Goal: Task Accomplishment & Management: Use online tool/utility

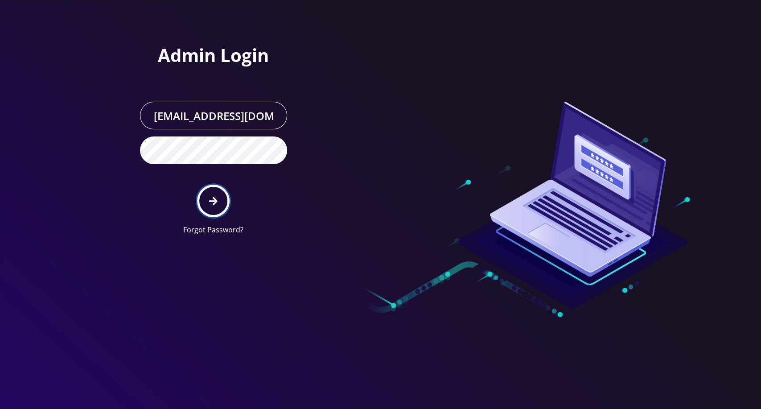
click at [207, 194] on button "submit" at bounding box center [213, 200] width 33 height 33
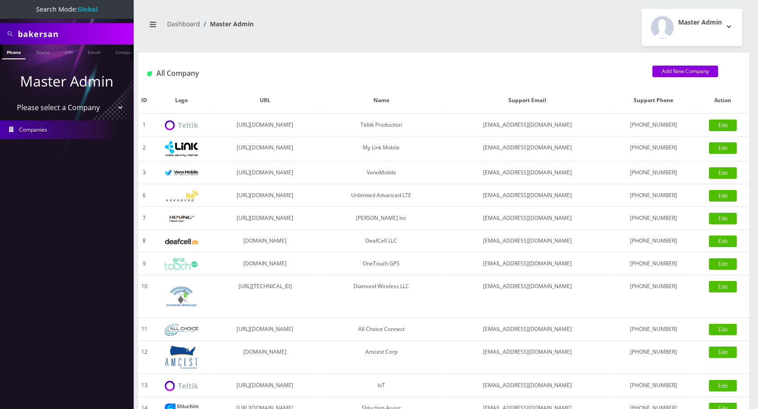
click at [57, 103] on select "Please select a Company Teltik Production My Link Mobile VennMobile Unlimited A…" at bounding box center [67, 107] width 114 height 17
select select "1"
click at [10, 99] on select "Please select a Company Teltik Production My Link Mobile VennMobile Unlimited A…" at bounding box center [67, 107] width 114 height 17
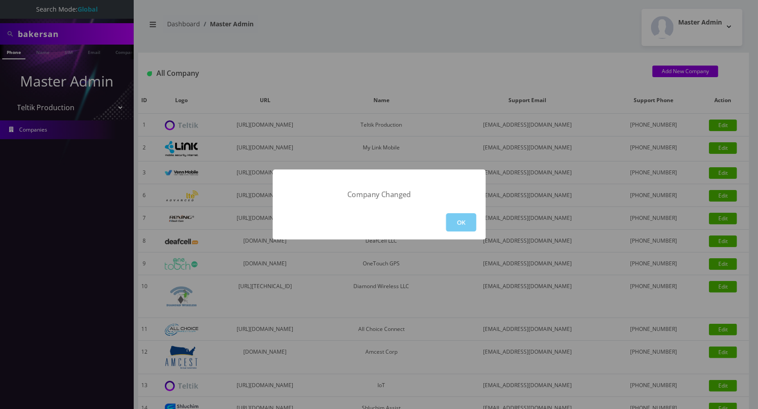
click at [455, 224] on button "OK" at bounding box center [461, 222] width 30 height 18
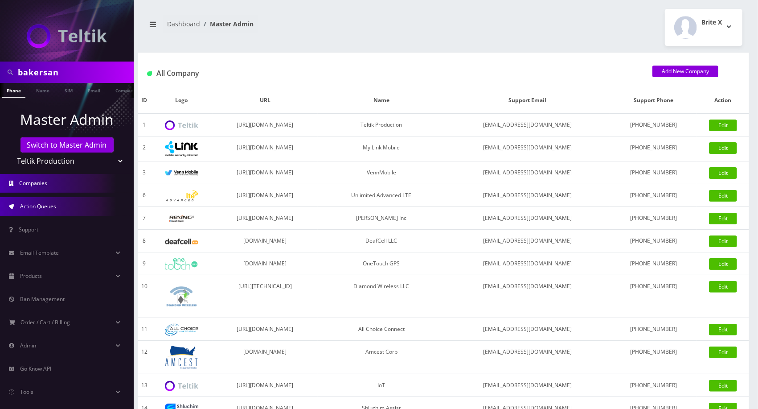
click at [51, 207] on span "Action Queues" at bounding box center [38, 206] width 36 height 8
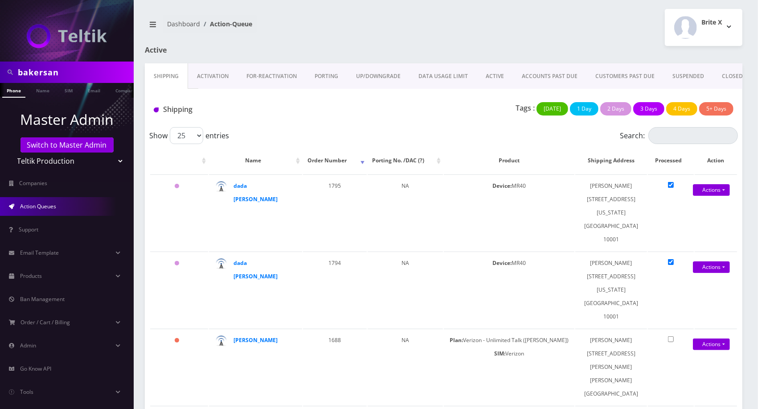
click at [195, 72] on link "Activation" at bounding box center [212, 76] width 49 height 26
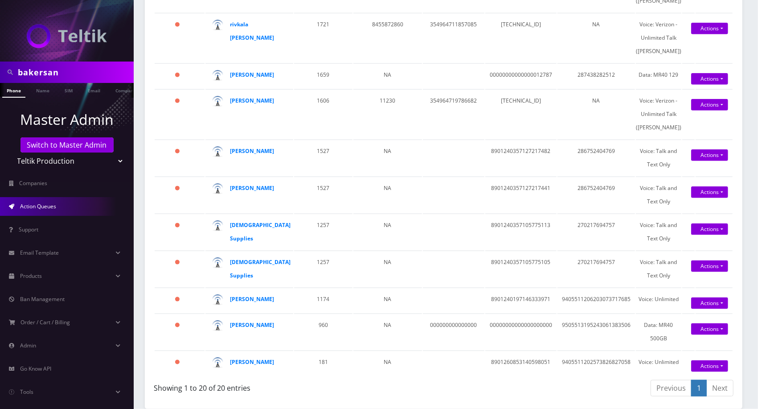
scroll to position [991, 0]
click at [261, 221] on strong "Shiva Supplies" at bounding box center [260, 231] width 61 height 21
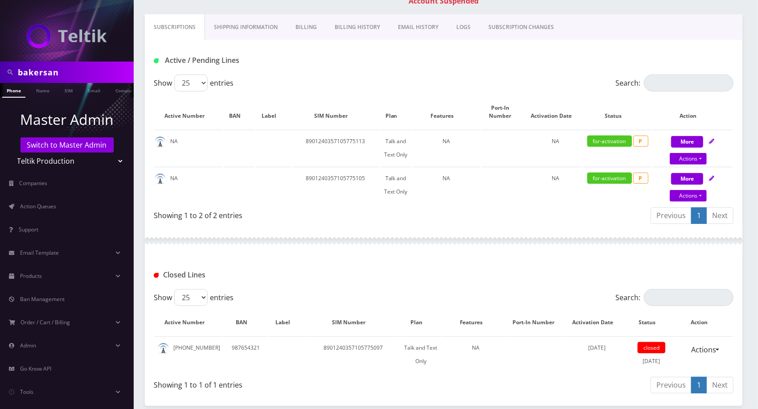
scroll to position [191, 0]
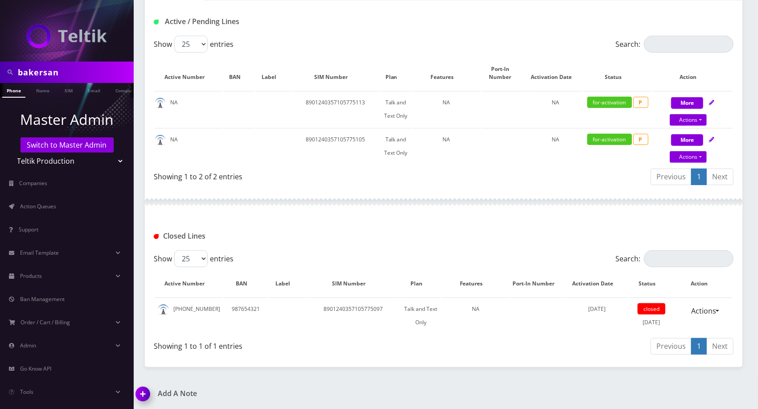
click at [608, 28] on div "Active / Pending Lines" at bounding box center [443, 21] width 593 height 15
